Goal: Task Accomplishment & Management: Manage account settings

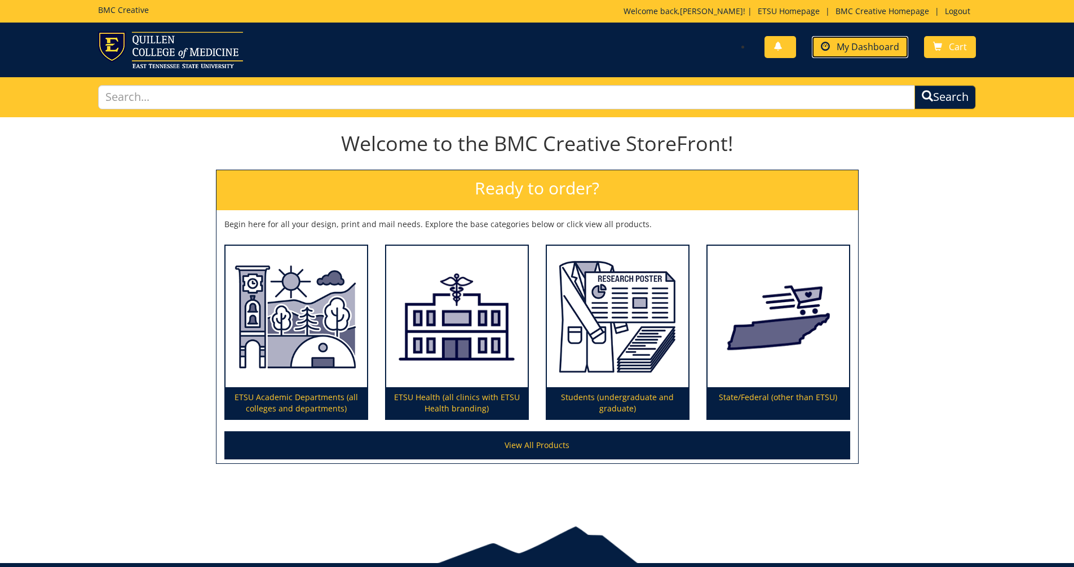
click at [516, 46] on span "My Dashboard" at bounding box center [868, 47] width 63 height 12
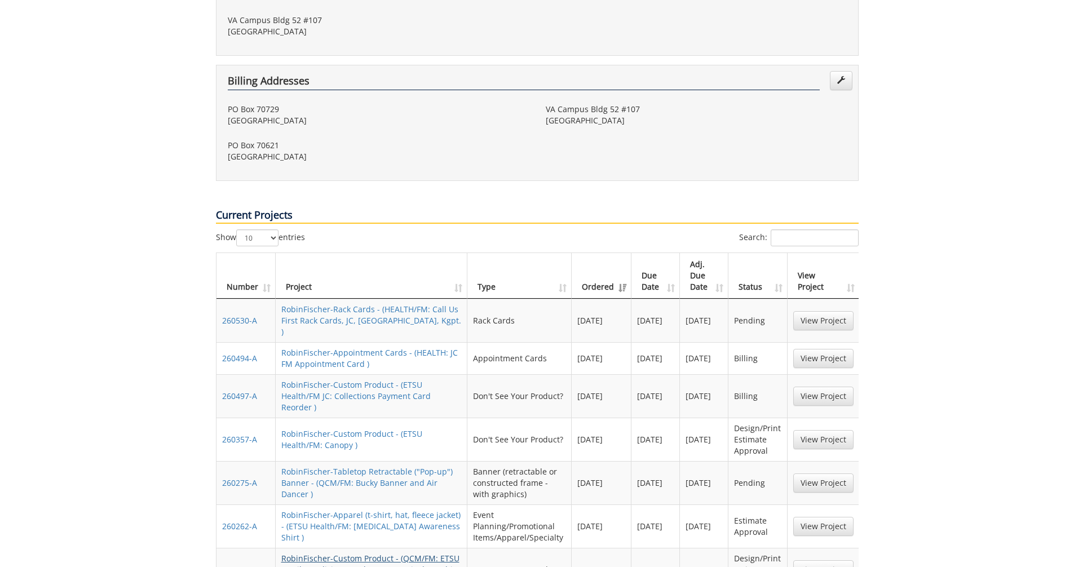
scroll to position [564, 0]
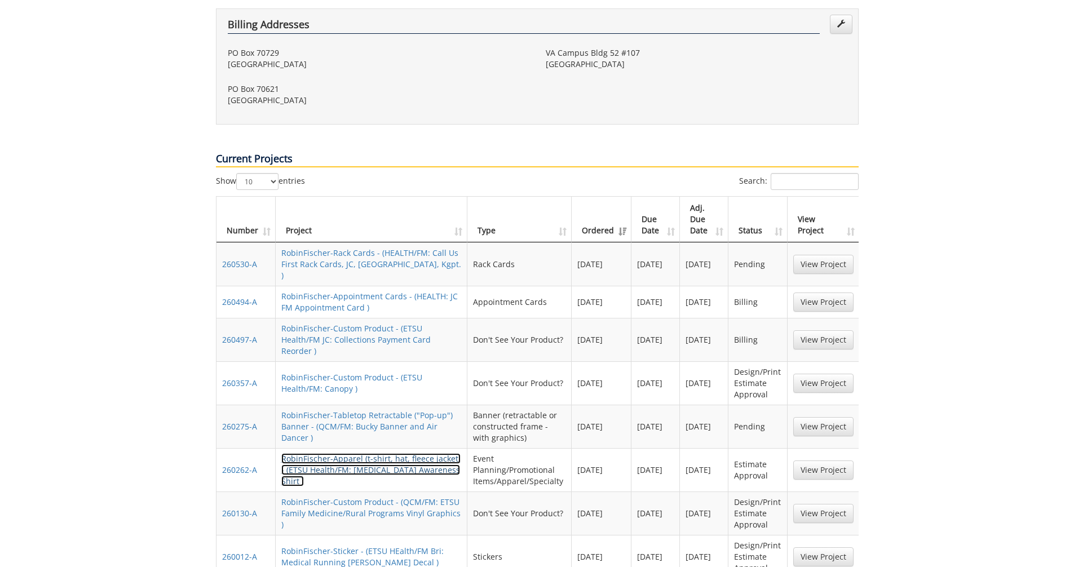
click at [363, 453] on link "RobinFischer-Apparel (t-shirt, hat, fleece jacket) - (ETSU Health/FM: Breast Ca…" at bounding box center [370, 469] width 179 height 33
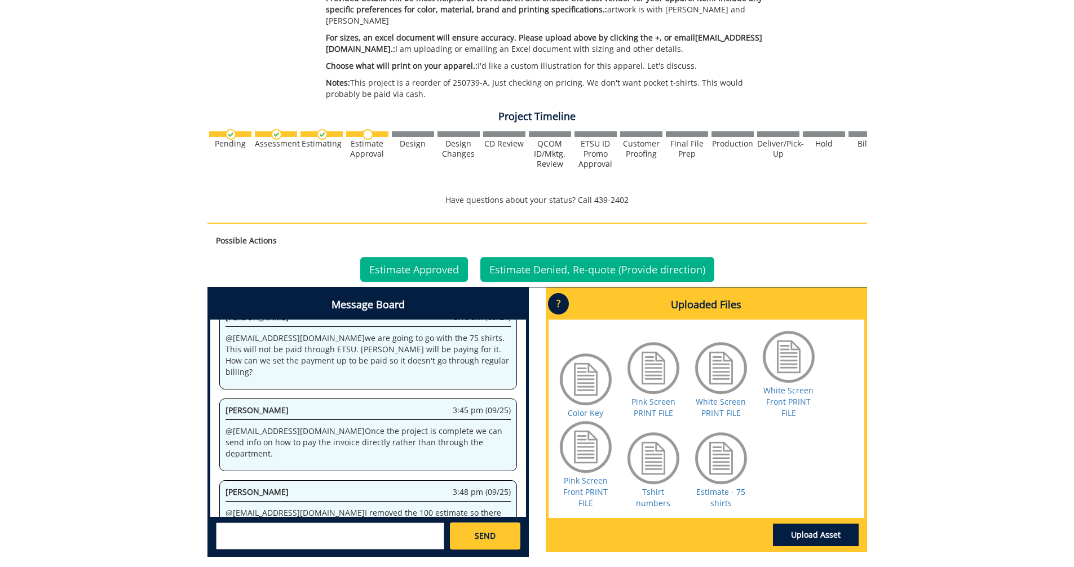
scroll to position [395, 0]
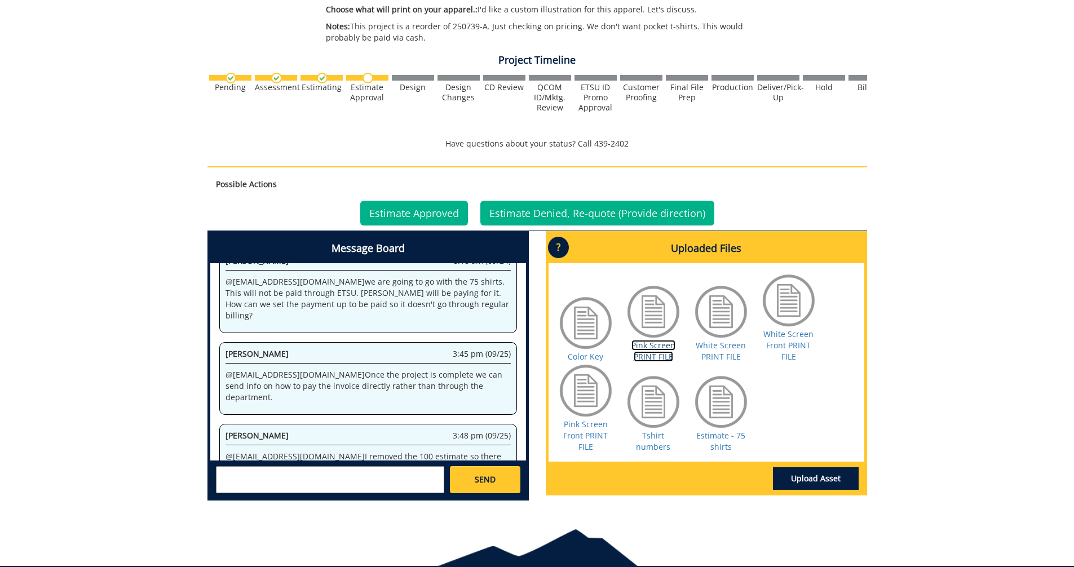
click at [648, 342] on link "Pink Screen PRINT FILE" at bounding box center [654, 351] width 44 height 22
click at [780, 331] on link "White Screen Front PRINT FILE" at bounding box center [789, 345] width 50 height 33
click at [596, 426] on link "Pink Screen Front PRINT FILE" at bounding box center [585, 435] width 45 height 33
click at [592, 351] on link "Color Key" at bounding box center [586, 356] width 36 height 11
click at [717, 430] on link "Estimate - 75 shirts" at bounding box center [721, 441] width 49 height 22
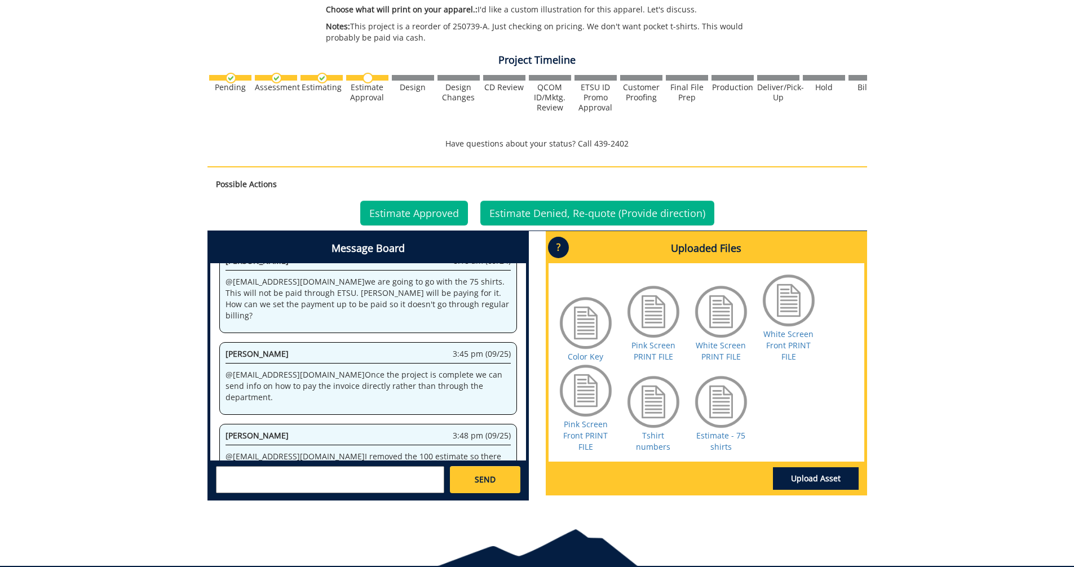
click at [271, 469] on textarea at bounding box center [330, 479] width 228 height 27
click at [290, 483] on link "[PERSON_NAME] [EMAIL_ADDRESS][DOMAIN_NAME]" at bounding box center [320, 489] width 189 height 17
type textarea "@[EMAIL_ADDRESS][DOMAIN_NAME] I'm appronving the 75 shirts. Please let me know …"
click at [481, 474] on span "SEND" at bounding box center [485, 479] width 21 height 11
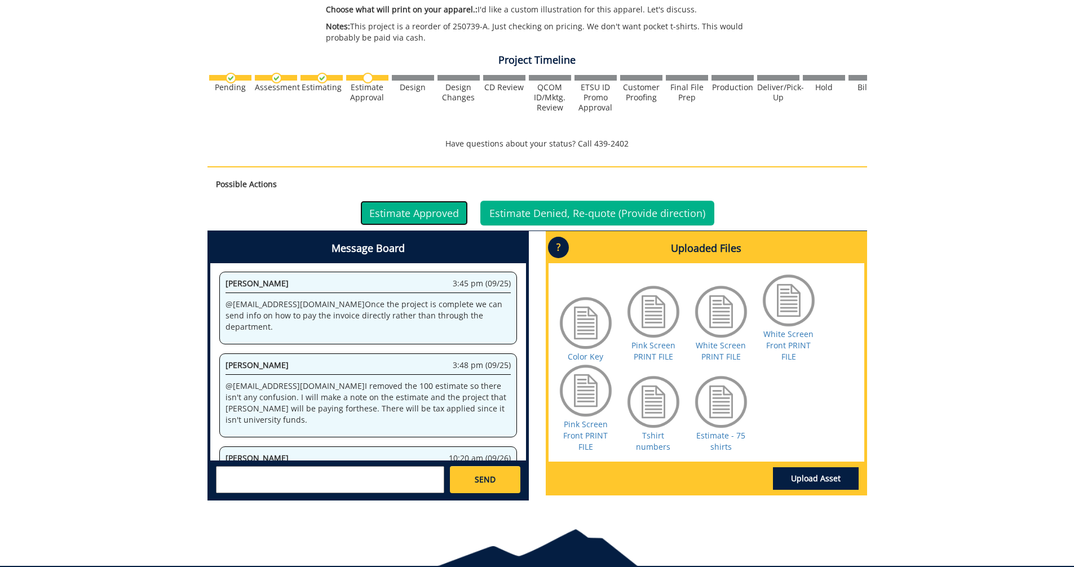
click at [426, 202] on link "Estimate Approved" at bounding box center [414, 213] width 108 height 25
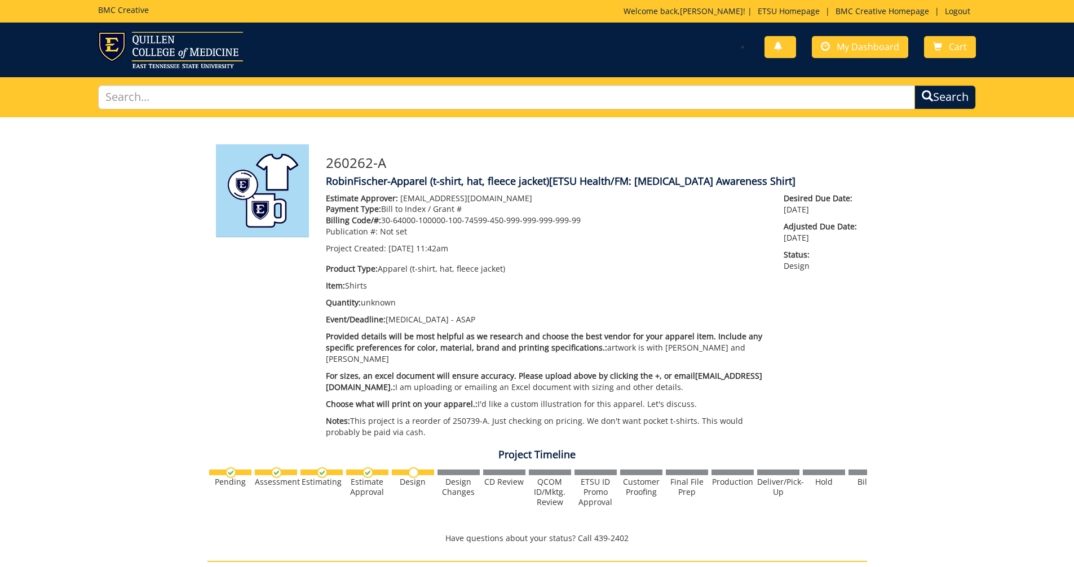
scroll to position [1078, 0]
